Goal: Information Seeking & Learning: Learn about a topic

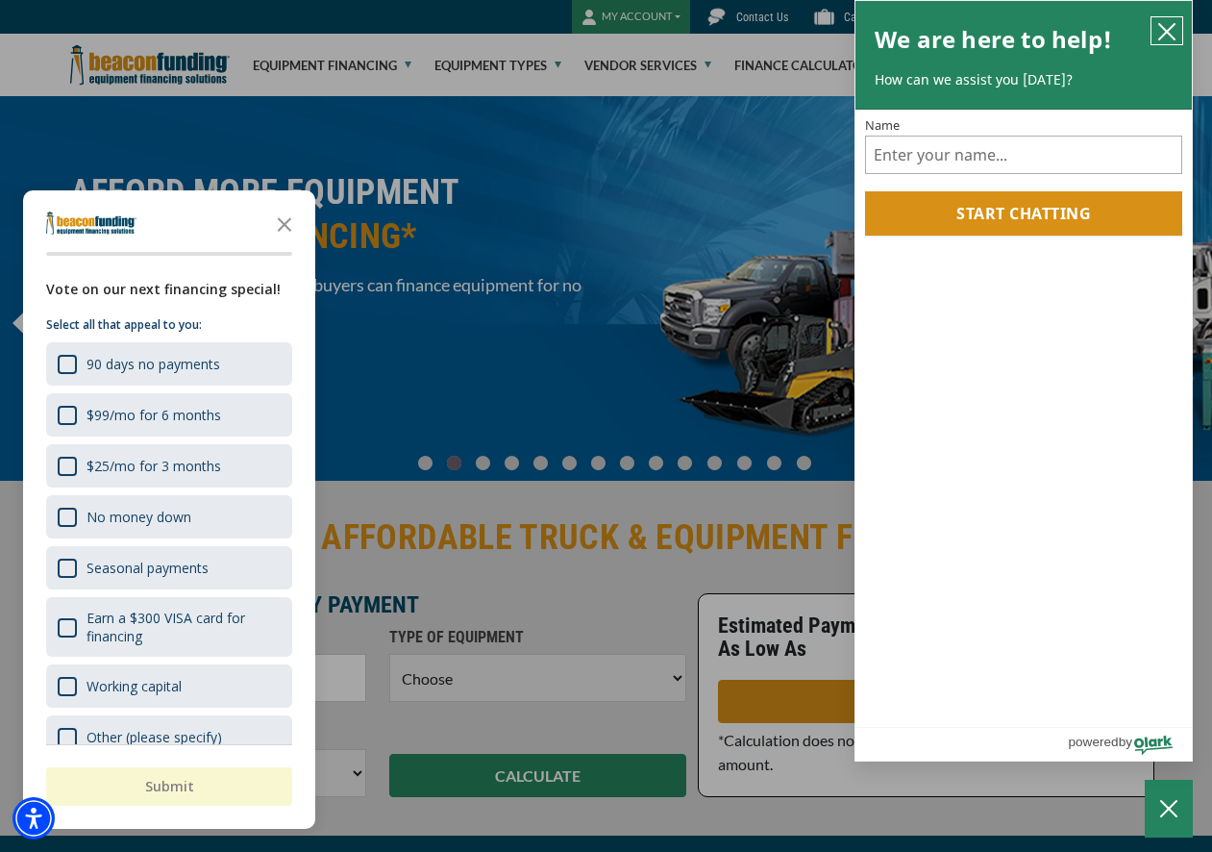
click at [1168, 42] on button "close chatbox" at bounding box center [1167, 30] width 31 height 27
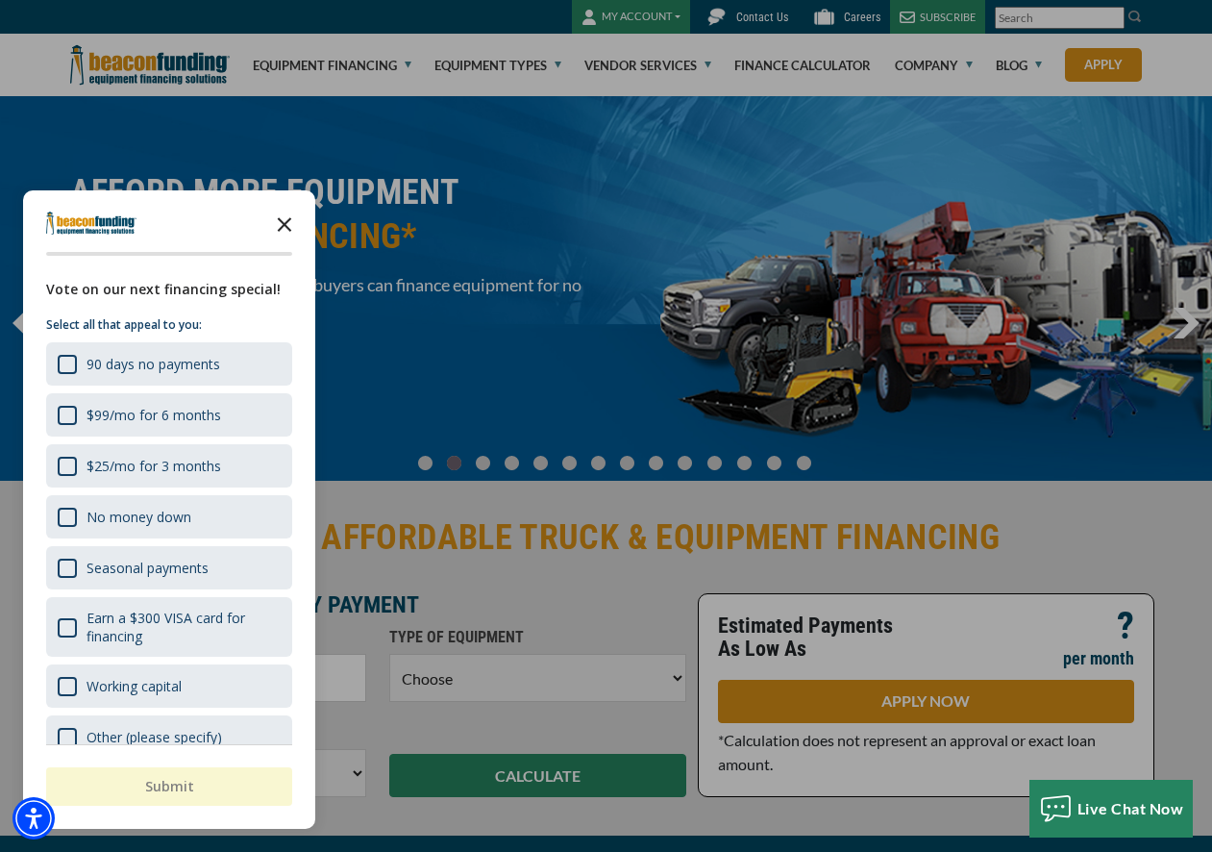
click at [282, 218] on icon "Close the survey" at bounding box center [284, 223] width 38 height 38
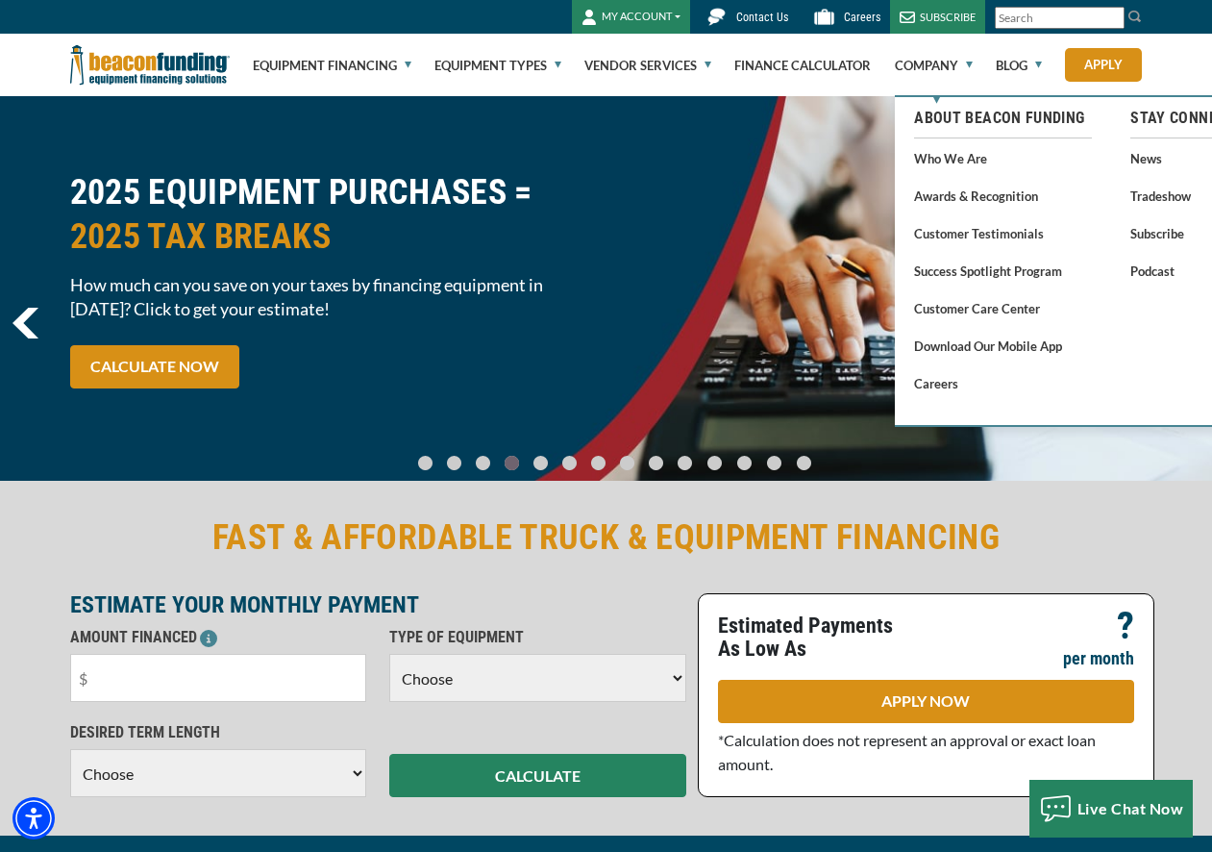
click at [961, 160] on link "Who We Are" at bounding box center [1003, 158] width 178 height 24
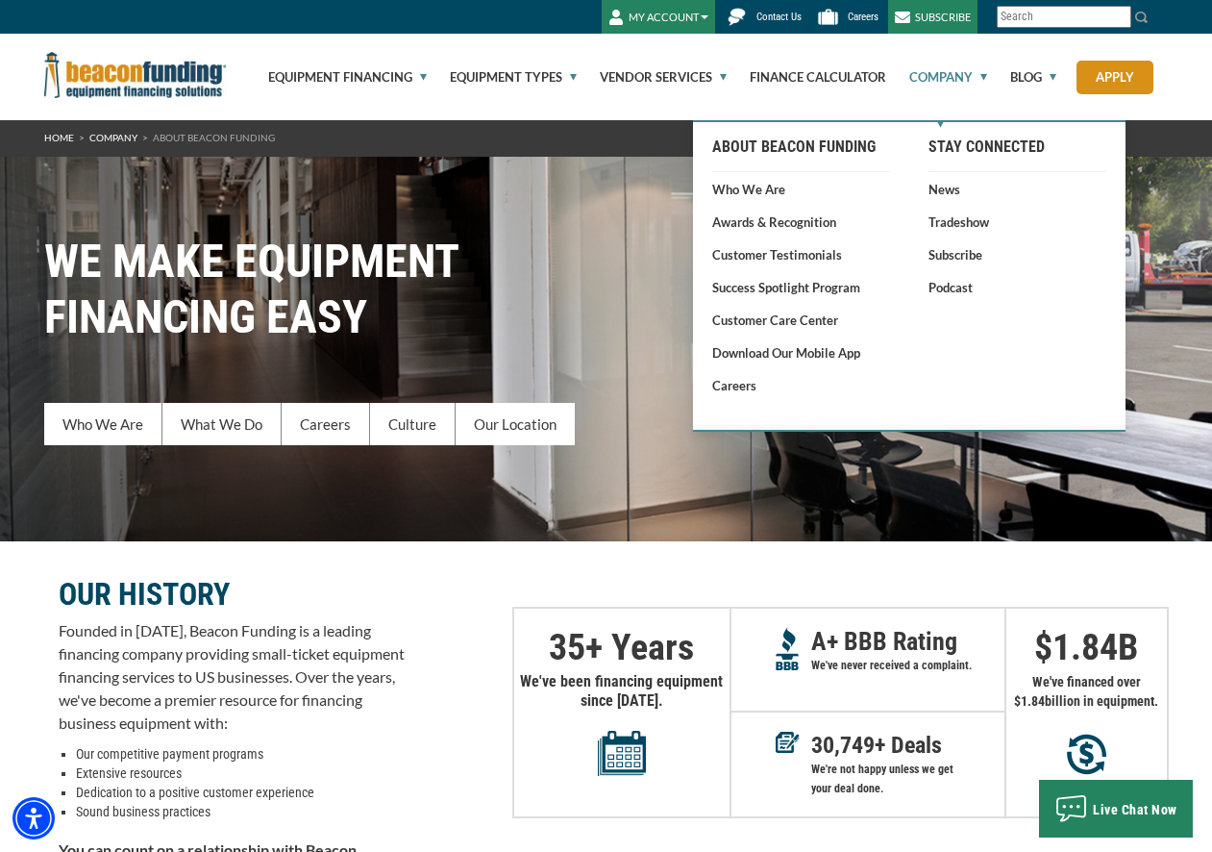
click at [945, 74] on link "Company" at bounding box center [937, 77] width 100 height 87
